Goal: Transaction & Acquisition: Purchase product/service

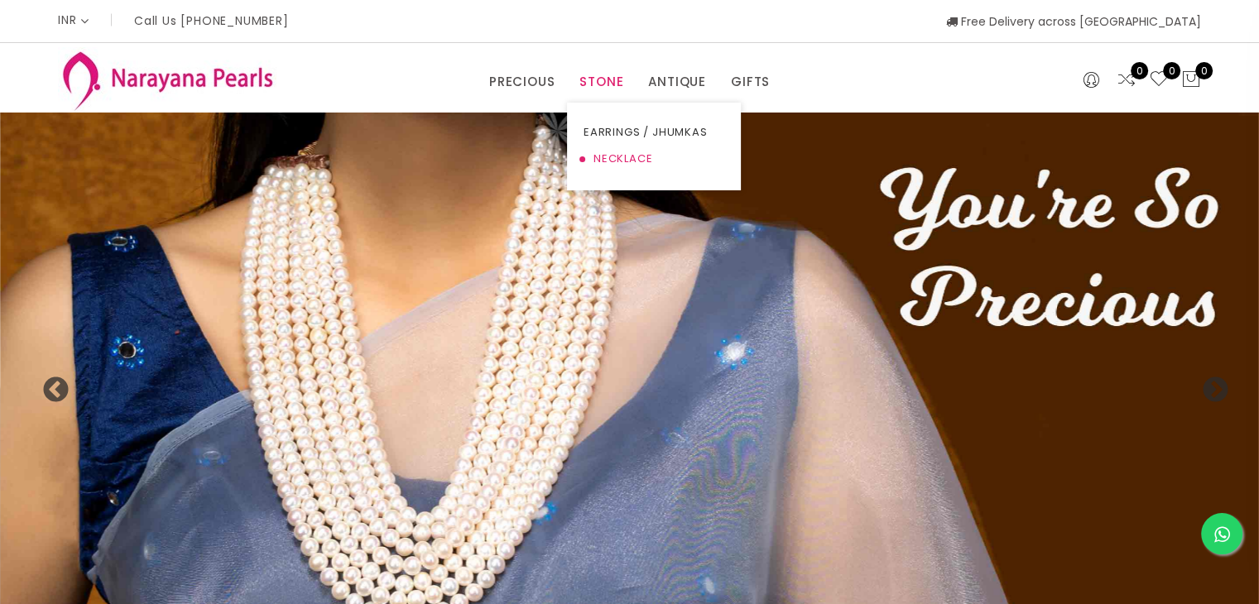
click at [612, 155] on link "NECKLACE" at bounding box center [653, 159] width 141 height 26
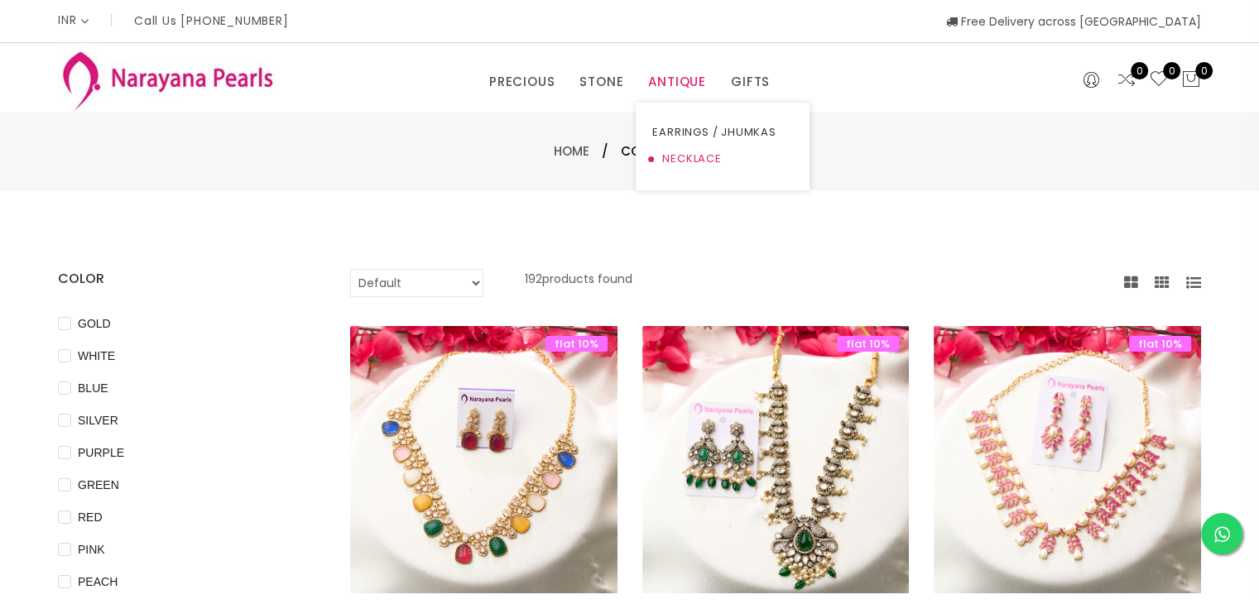
click at [689, 159] on link "NECKLACE" at bounding box center [722, 159] width 141 height 26
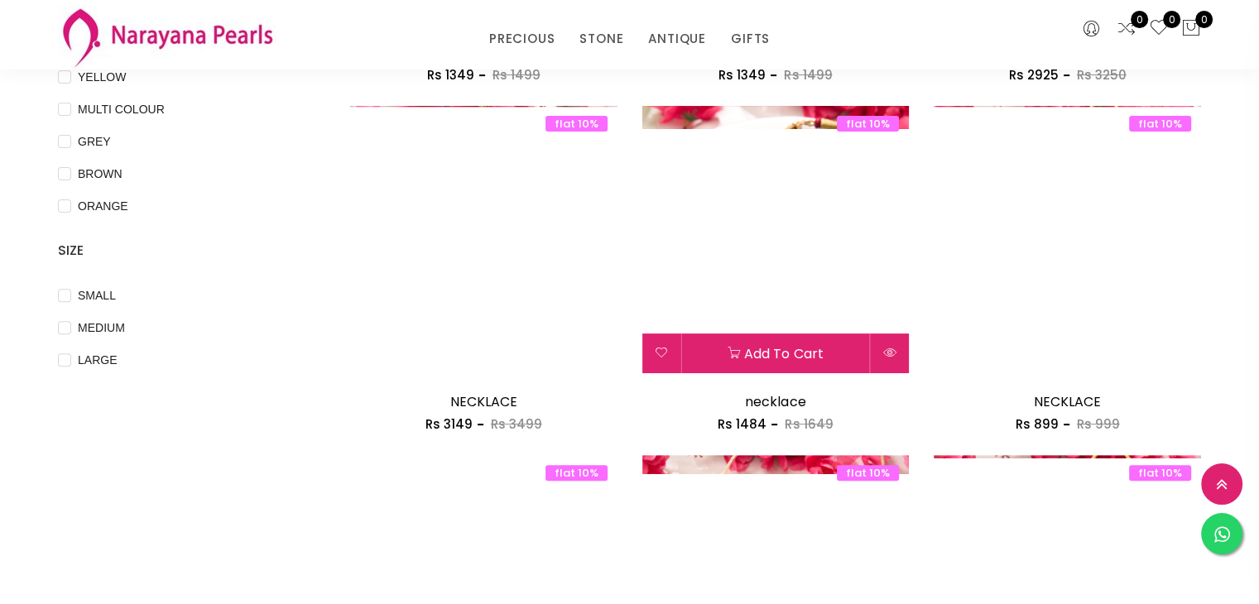
scroll to position [500, 0]
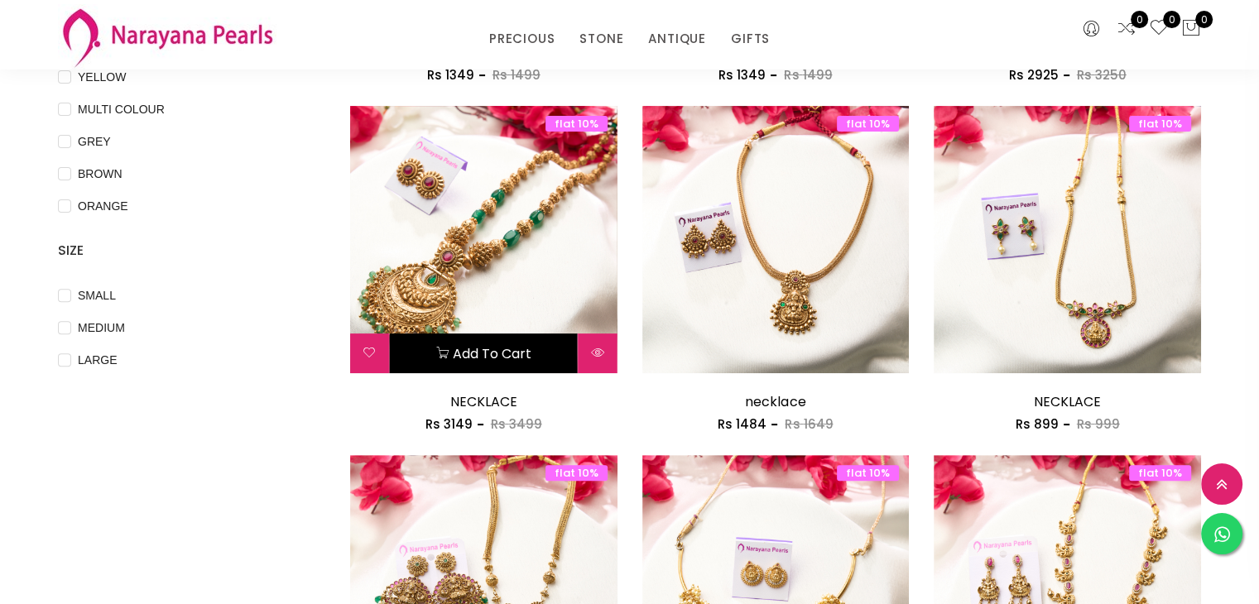
click at [521, 362] on button "Add to cart" at bounding box center [484, 354] width 188 height 40
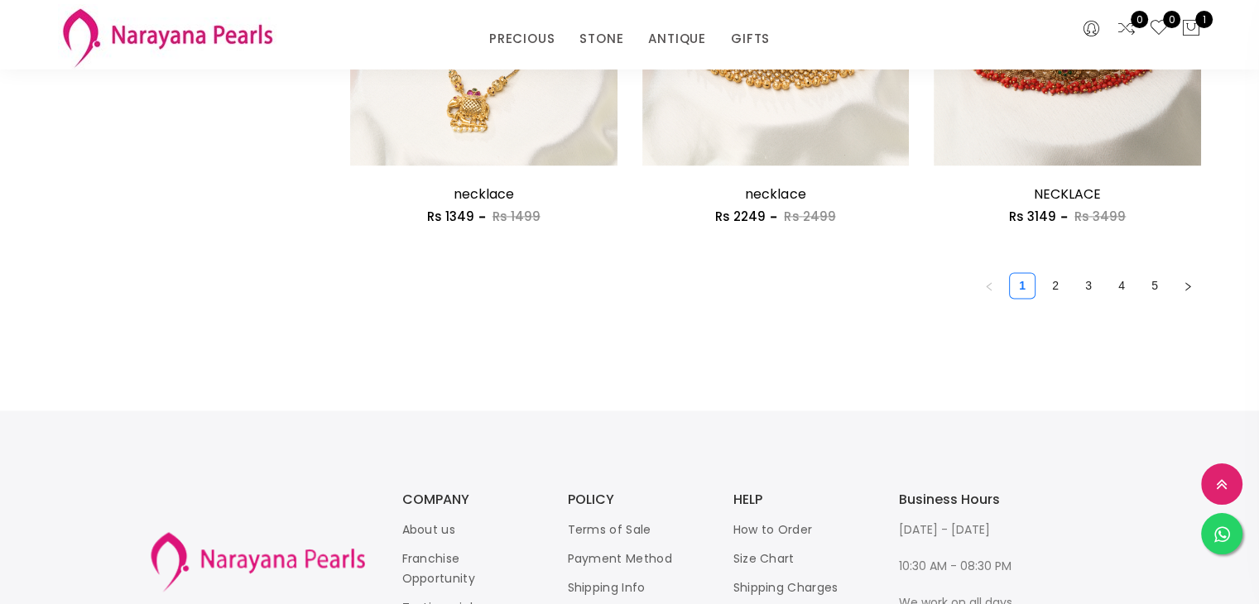
scroll to position [2448, 0]
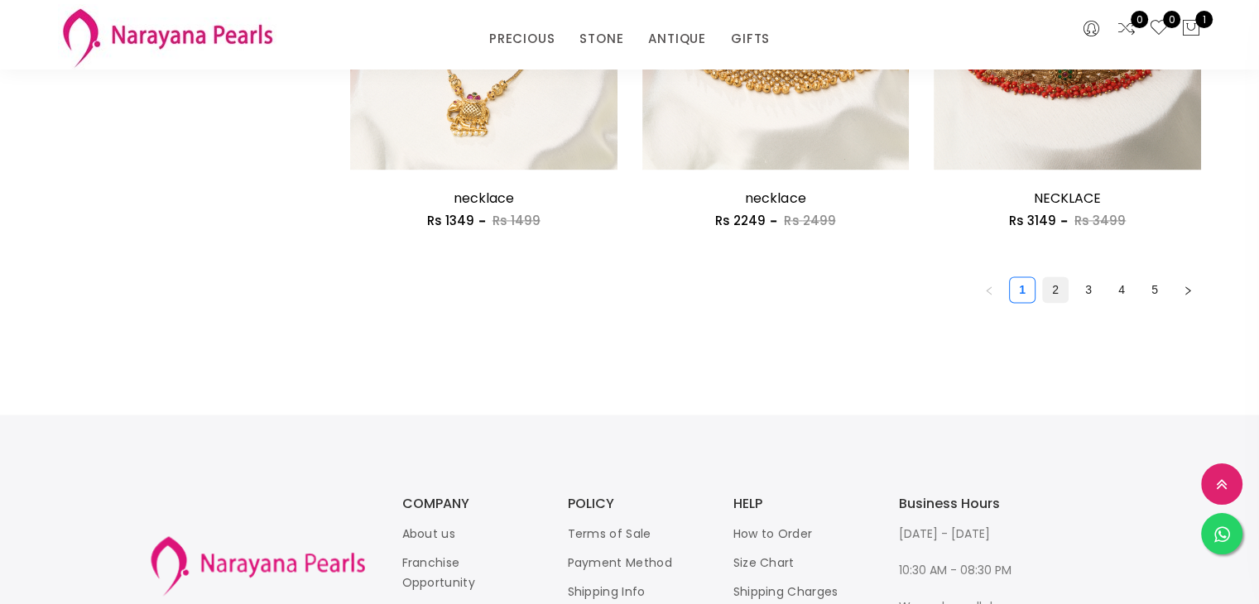
click at [1058, 292] on link "2" at bounding box center [1055, 289] width 25 height 25
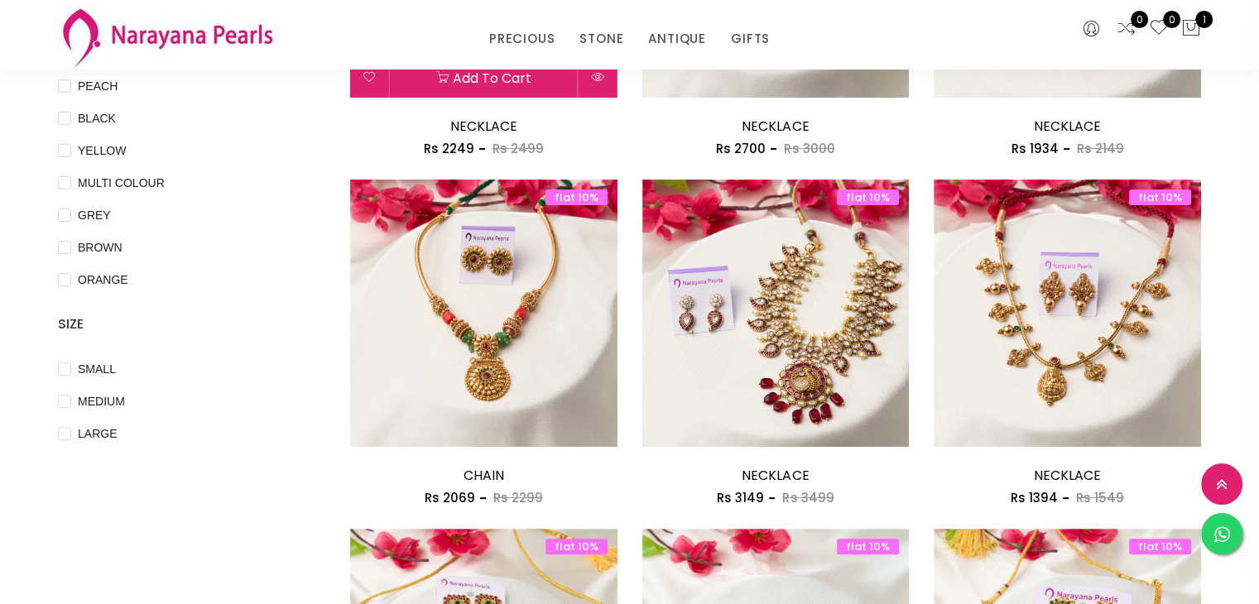
scroll to position [454, 0]
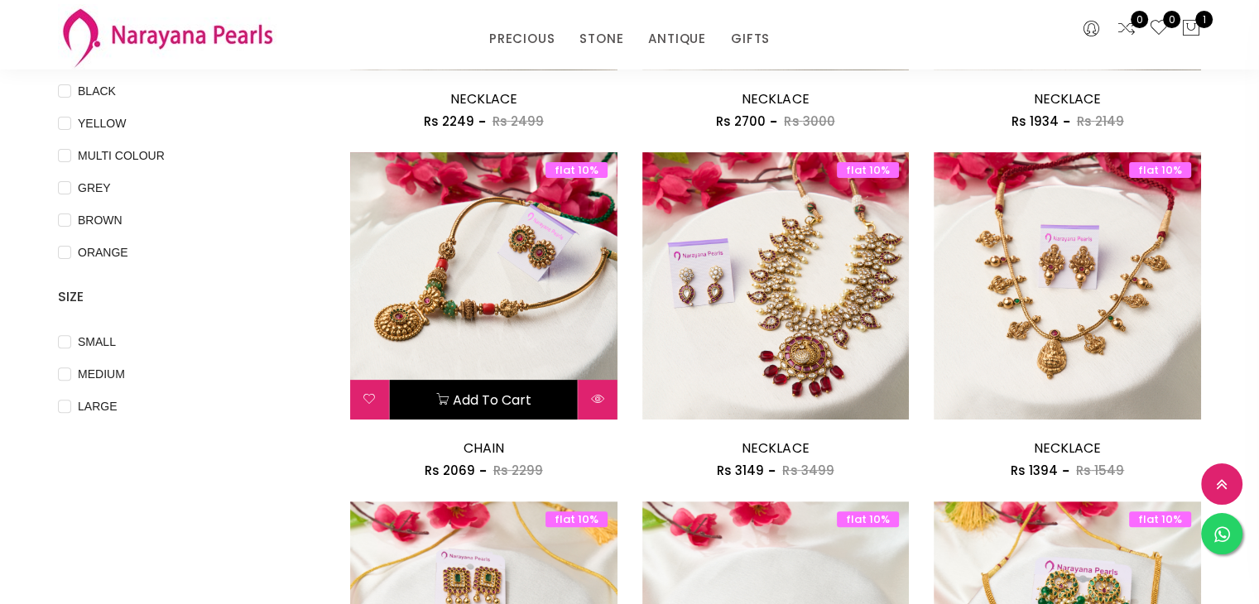
click at [510, 396] on button "Add to cart" at bounding box center [484, 400] width 188 height 40
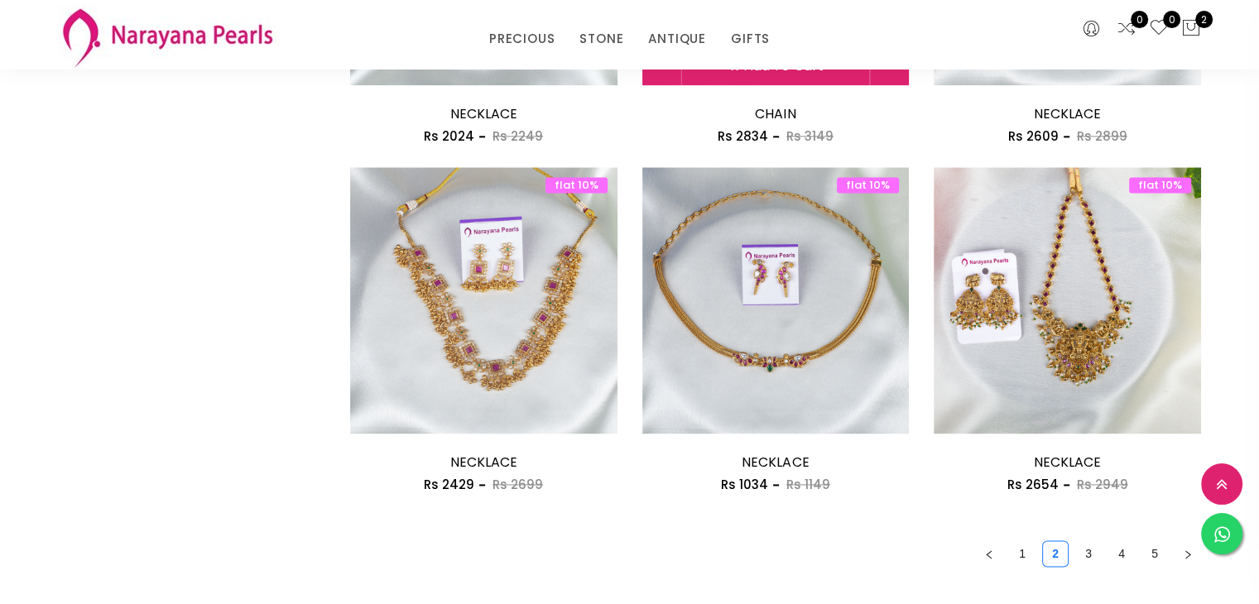
scroll to position [2215, 0]
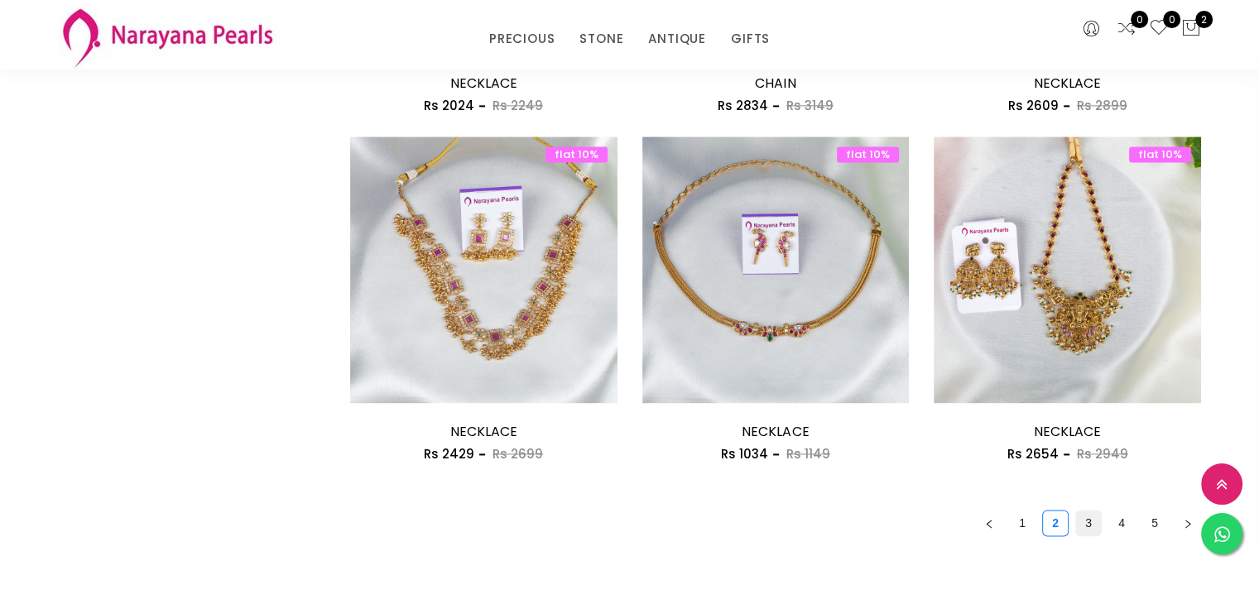
click at [1090, 522] on link "3" at bounding box center [1088, 523] width 25 height 25
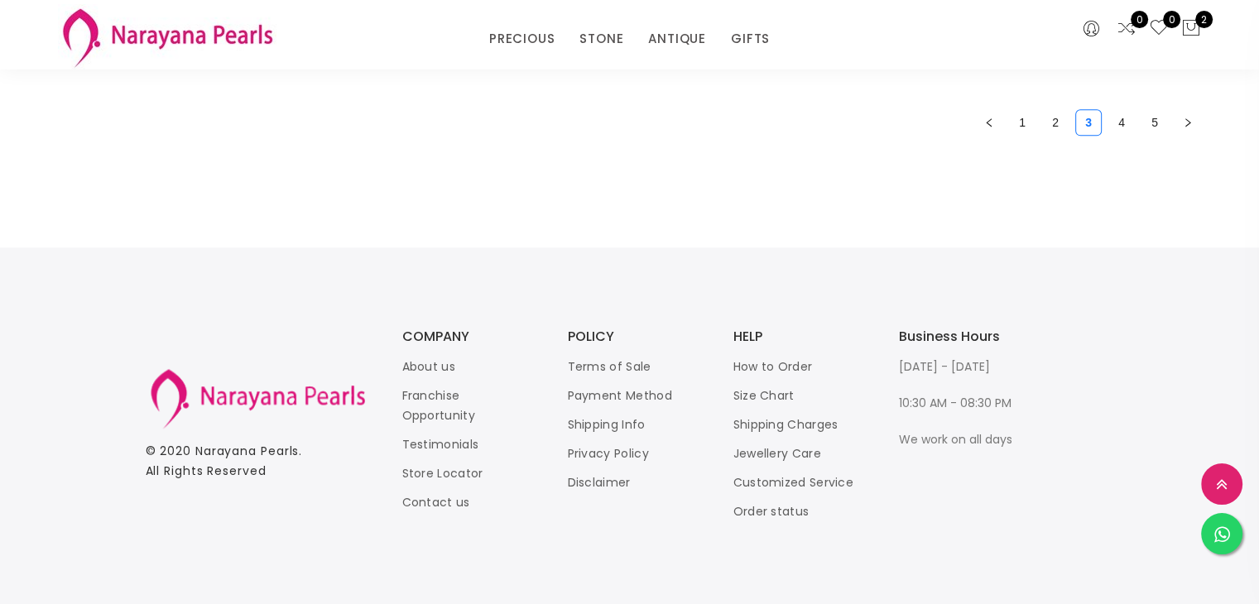
scroll to position [2565, 0]
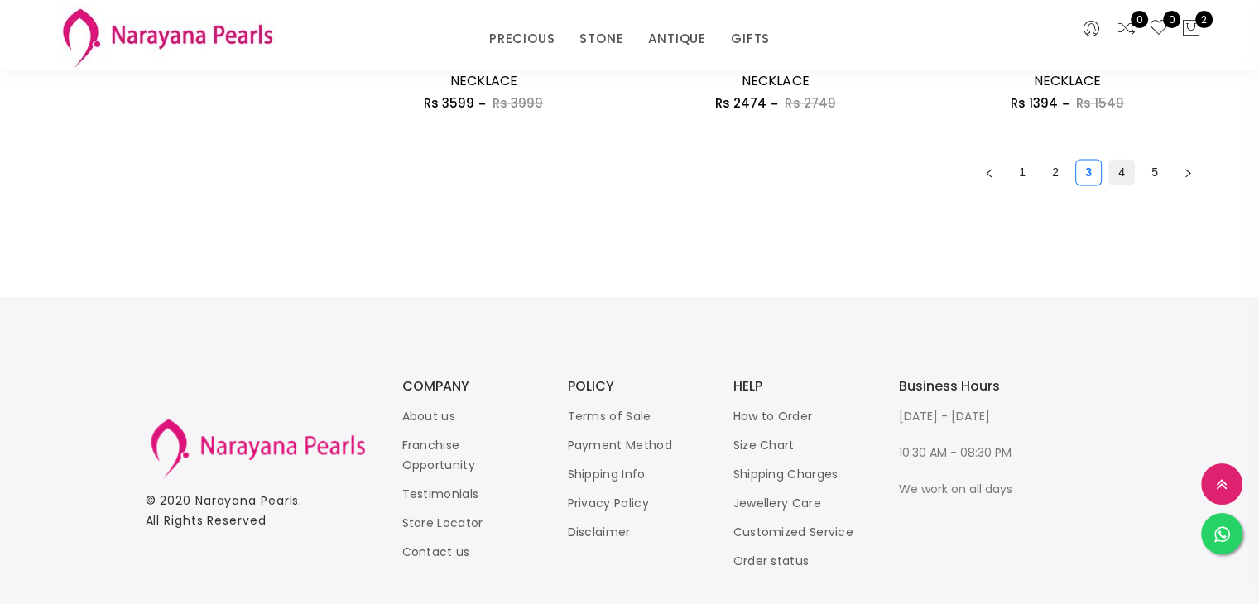
click at [1130, 169] on link "4" at bounding box center [1121, 172] width 25 height 25
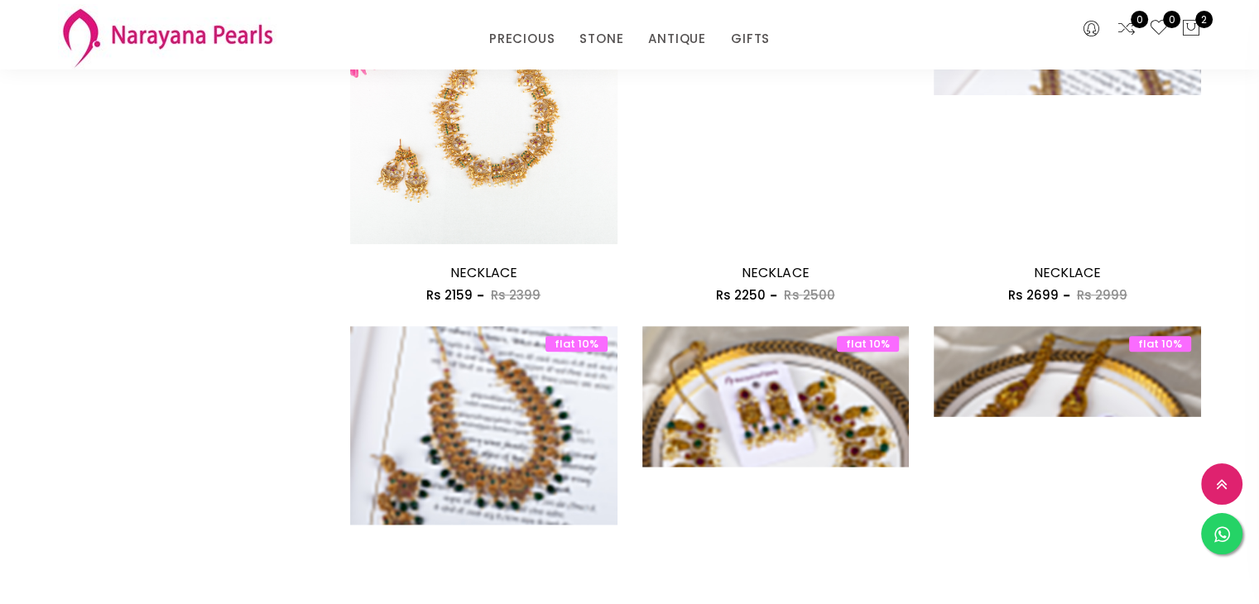
scroll to position [1330, 0]
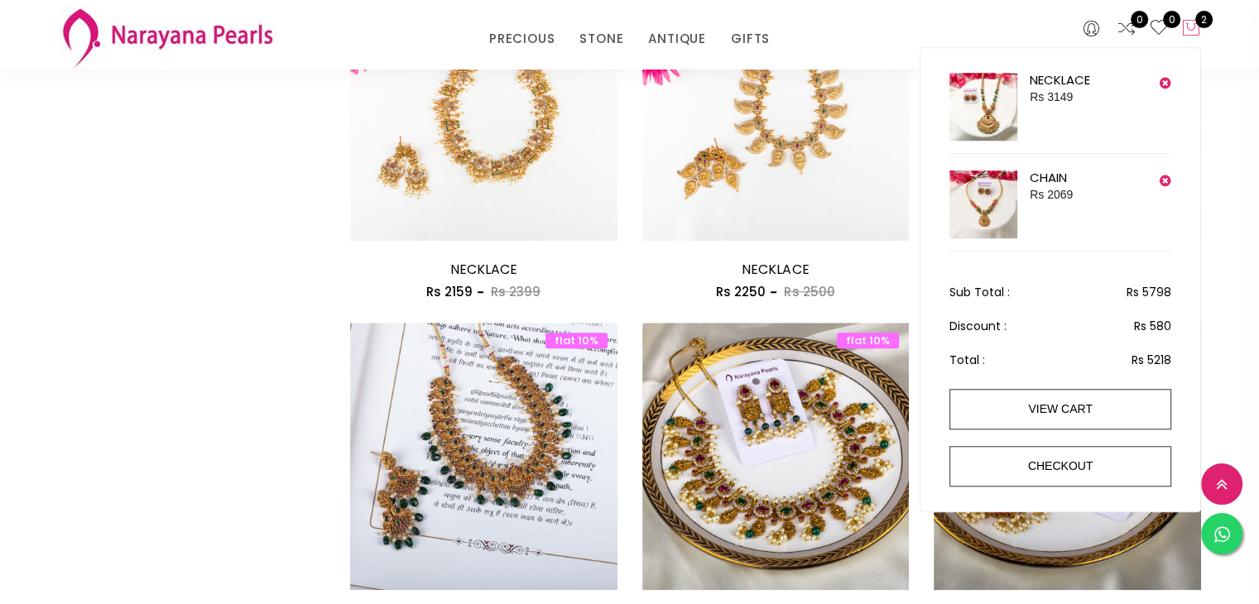
click at [1186, 29] on icon at bounding box center [1191, 28] width 20 height 20
click at [1060, 79] on link "NECKLACE" at bounding box center [1060, 79] width 60 height 17
